Goal: Task Accomplishment & Management: Manage account settings

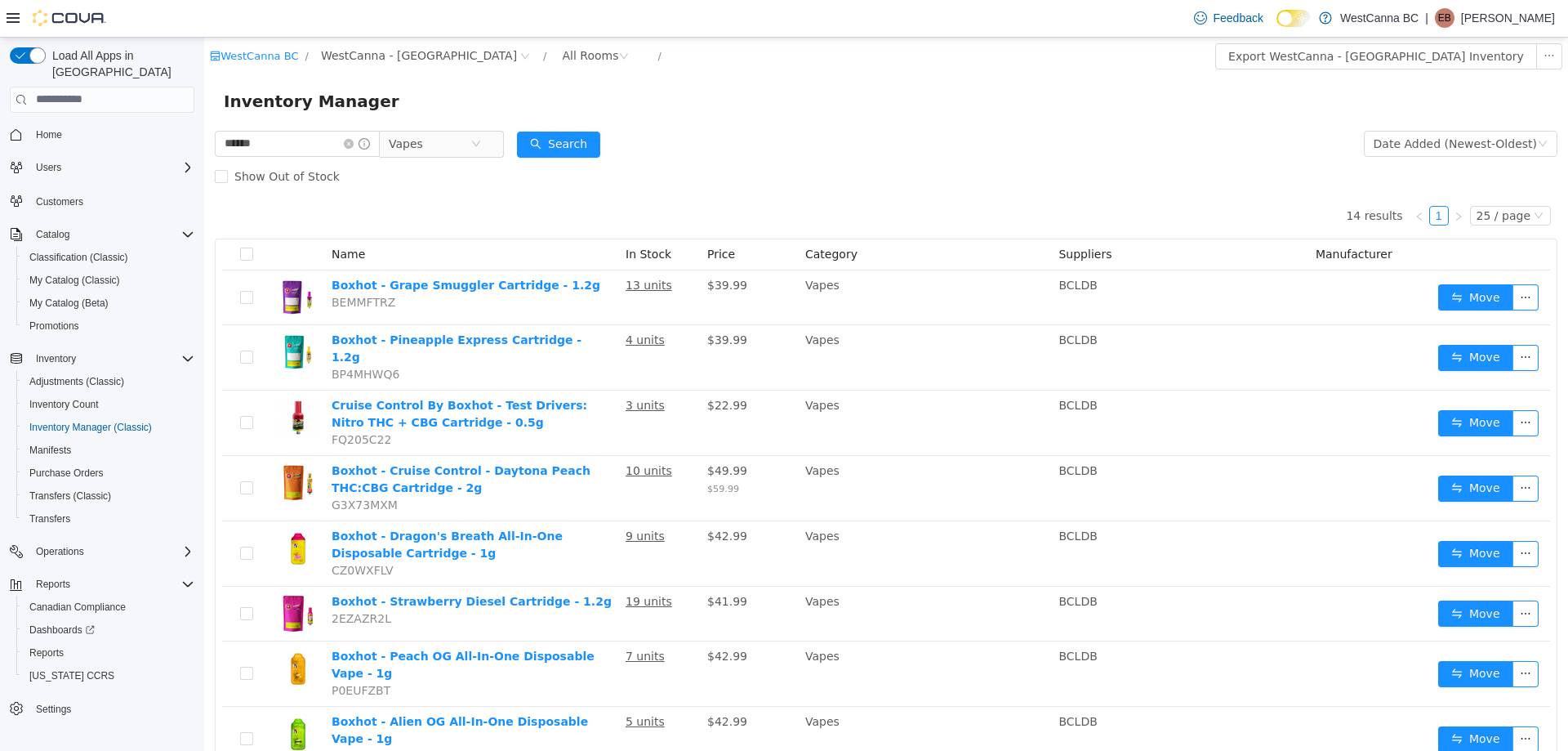
click at [1504, 18] on p "Elisabeth Bjornson" at bounding box center [1508, 18] width 94 height 19
click at [1464, 149] on button "Sign Out" at bounding box center [1473, 159] width 150 height 27
